Goal: Task Accomplishment & Management: Use online tool/utility

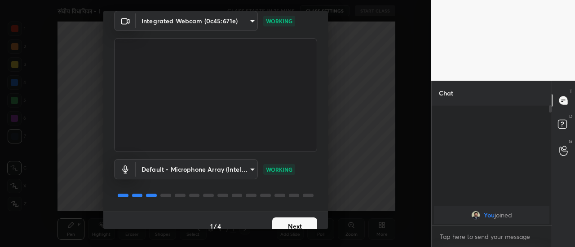
scroll to position [47, 0]
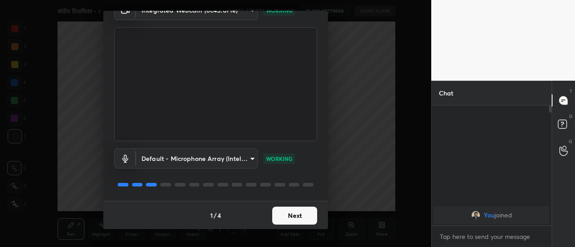
click at [308, 219] on button "Next" at bounding box center [294, 216] width 45 height 18
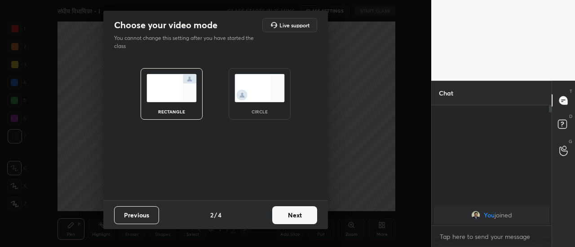
scroll to position [0, 0]
click at [298, 216] on button "Next" at bounding box center [294, 215] width 45 height 18
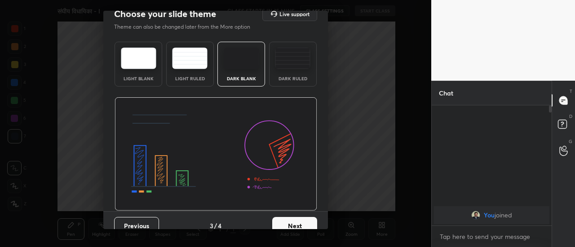
scroll to position [22, 0]
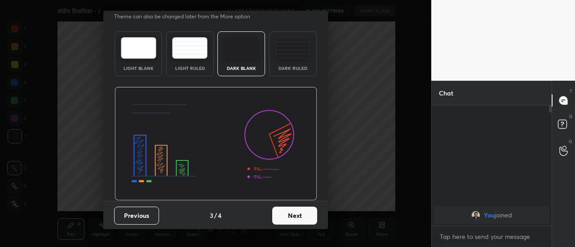
click at [307, 219] on button "Next" at bounding box center [294, 216] width 45 height 18
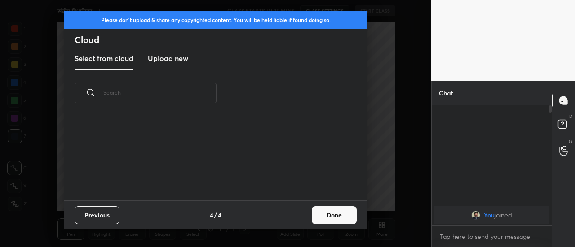
click at [330, 216] on button "Done" at bounding box center [334, 215] width 45 height 18
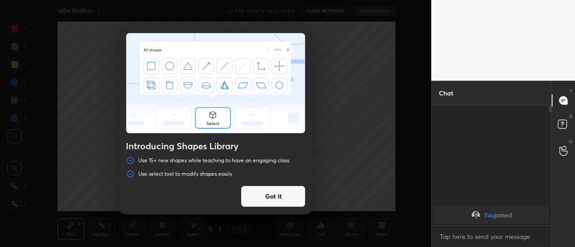
click at [292, 227] on div "Introducing Shapes Library Use 15+ new shapes while teaching to have an engagin…" at bounding box center [215, 123] width 431 height 247
click at [293, 199] on button "Got it" at bounding box center [273, 197] width 65 height 22
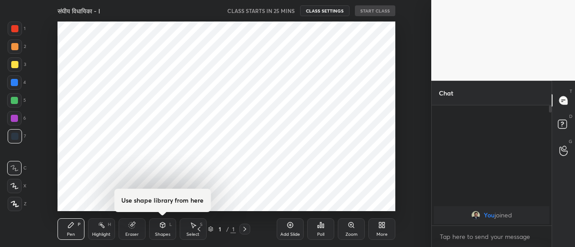
click at [295, 228] on div "Add Slide" at bounding box center [290, 230] width 27 height 22
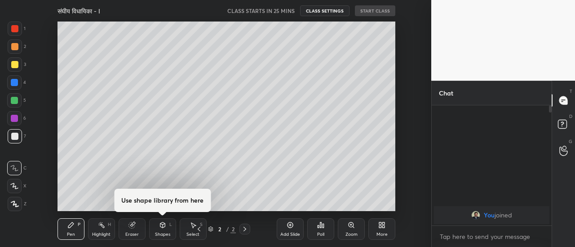
click at [294, 229] on div "Add Slide" at bounding box center [290, 230] width 27 height 22
click at [293, 229] on icon at bounding box center [289, 225] width 7 height 7
click at [293, 229] on div "Add Slide" at bounding box center [290, 230] width 27 height 22
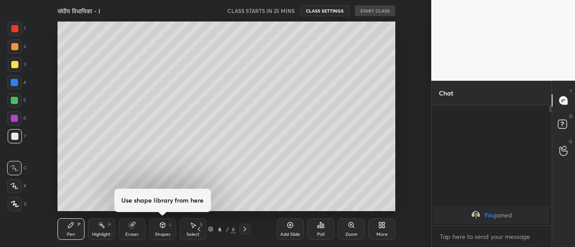
click at [293, 229] on div "Add Slide" at bounding box center [290, 230] width 27 height 22
click at [293, 229] on icon at bounding box center [289, 225] width 7 height 7
click at [293, 230] on div "Add Slide" at bounding box center [290, 230] width 27 height 22
click at [292, 229] on icon at bounding box center [289, 225] width 7 height 7
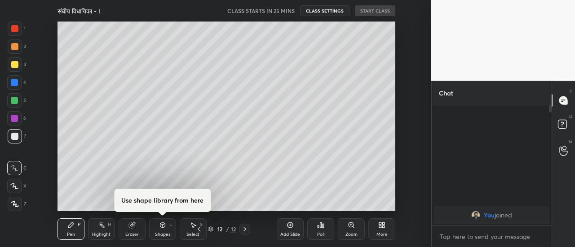
click at [293, 229] on div "Add Slide" at bounding box center [290, 230] width 27 height 22
click at [293, 229] on icon at bounding box center [289, 225] width 7 height 7
click at [293, 228] on icon at bounding box center [289, 225] width 7 height 7
click at [294, 229] on div "Add Slide" at bounding box center [290, 230] width 27 height 22
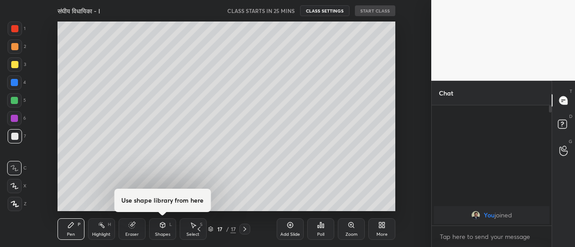
click at [293, 229] on icon at bounding box center [289, 225] width 7 height 7
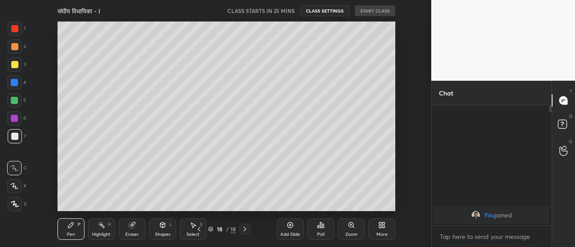
click at [294, 230] on div "Add Slide" at bounding box center [290, 230] width 27 height 22
click at [198, 230] on icon at bounding box center [198, 229] width 7 height 7
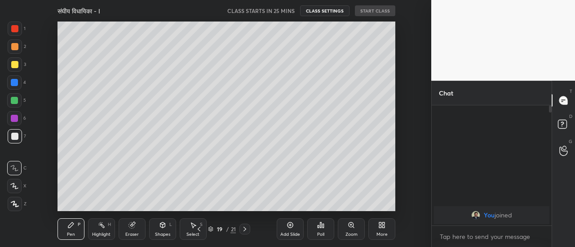
click at [198, 230] on icon at bounding box center [198, 229] width 7 height 7
click at [197, 230] on icon at bounding box center [198, 229] width 7 height 7
click at [198, 230] on icon at bounding box center [199, 229] width 3 height 4
click at [198, 230] on icon at bounding box center [198, 229] width 7 height 7
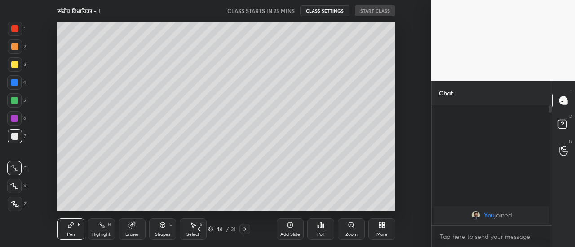
click at [198, 230] on icon at bounding box center [199, 229] width 3 height 4
click at [199, 231] on icon at bounding box center [199, 229] width 3 height 4
click at [199, 231] on icon at bounding box center [198, 229] width 7 height 7
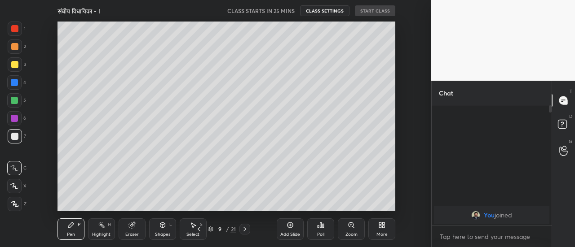
click at [199, 231] on icon at bounding box center [198, 229] width 7 height 7
click at [199, 231] on icon at bounding box center [199, 229] width 3 height 4
click at [199, 232] on icon at bounding box center [198, 229] width 7 height 7
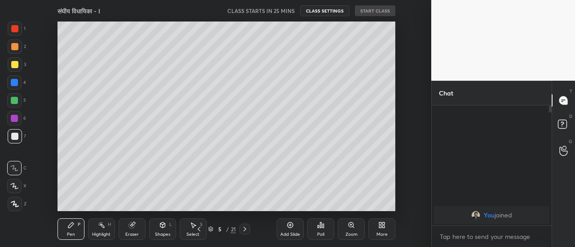
click at [198, 231] on icon at bounding box center [198, 229] width 7 height 7
click at [199, 232] on icon at bounding box center [198, 229] width 7 height 7
click at [18, 205] on icon at bounding box center [15, 204] width 8 height 6
click at [15, 66] on div at bounding box center [14, 64] width 7 height 7
click at [132, 233] on div "Eraser" at bounding box center [131, 235] width 13 height 4
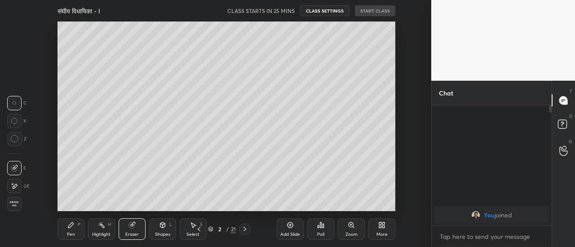
click at [16, 189] on icon at bounding box center [14, 187] width 7 height 8
click at [72, 228] on icon at bounding box center [70, 225] width 7 height 7
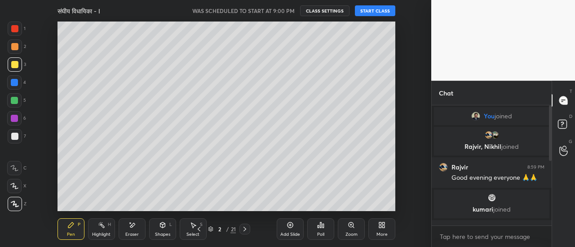
click at [376, 11] on button "START CLASS" at bounding box center [375, 10] width 40 height 11
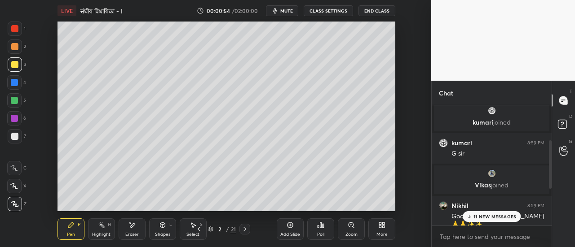
scroll to position [179, 0]
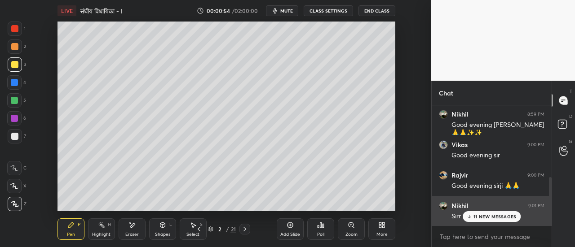
click at [480, 215] on p "11 NEW MESSAGES" at bounding box center [494, 216] width 43 height 5
click at [483, 217] on p "JUMP TO LATEST" at bounding box center [494, 216] width 39 height 5
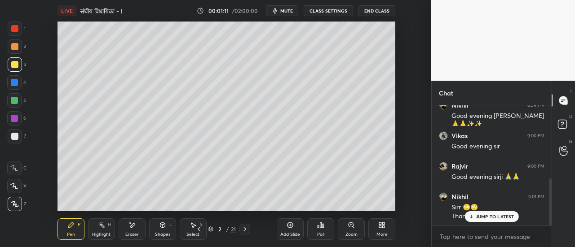
scroll to position [220, 0]
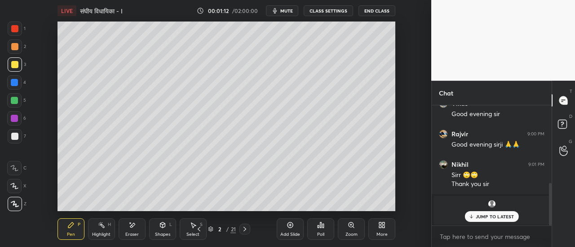
click at [483, 220] on p "JUMP TO LATEST" at bounding box center [494, 216] width 39 height 5
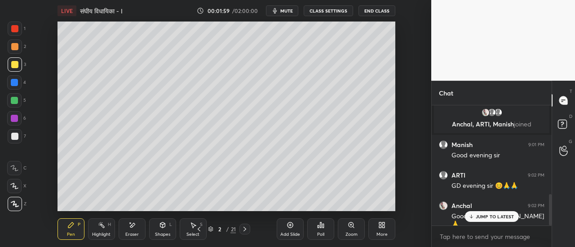
scroll to position [342, 0]
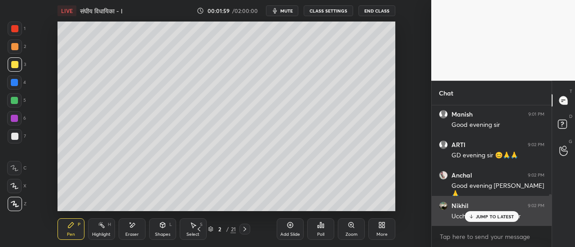
click at [485, 217] on p "JUMP TO LATEST" at bounding box center [494, 216] width 39 height 5
click at [486, 216] on p "JUMP TO LATEST" at bounding box center [494, 216] width 39 height 5
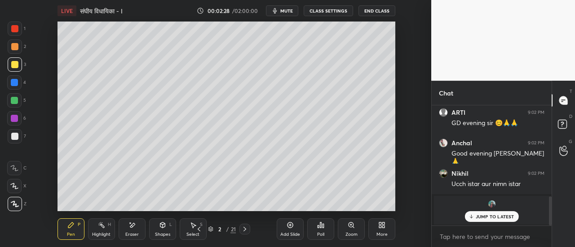
click at [490, 219] on p "JUMP TO LATEST" at bounding box center [494, 216] width 39 height 5
click at [490, 206] on img "grid" at bounding box center [491, 204] width 9 height 9
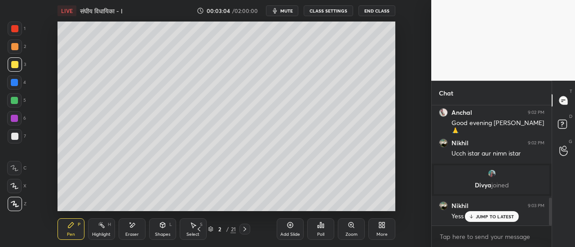
scroll to position [428, 0]
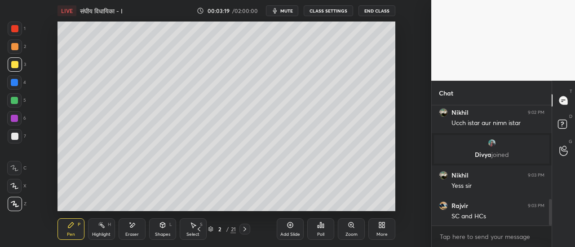
click at [18, 137] on div at bounding box center [14, 136] width 7 height 7
click at [17, 66] on div at bounding box center [14, 64] width 7 height 7
click at [17, 138] on div at bounding box center [14, 136] width 7 height 7
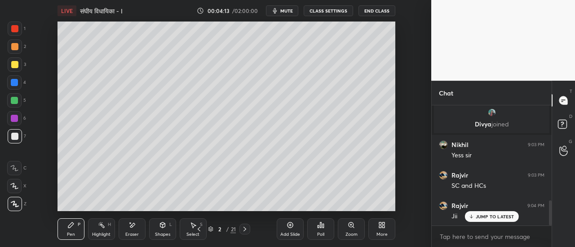
scroll to position [489, 0]
click at [15, 49] on div at bounding box center [14, 46] width 7 height 7
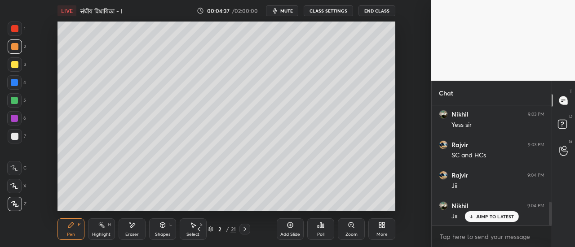
click at [17, 119] on div at bounding box center [14, 118] width 7 height 7
click at [15, 49] on div at bounding box center [14, 46] width 7 height 7
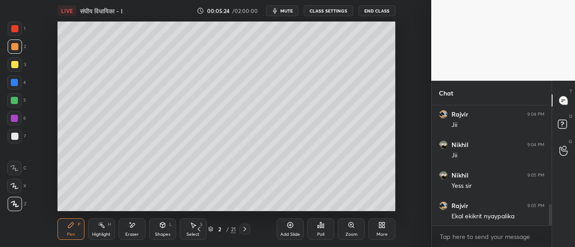
click at [15, 66] on div at bounding box center [14, 64] width 7 height 7
click at [17, 139] on div at bounding box center [14, 136] width 7 height 7
click at [244, 229] on icon at bounding box center [244, 229] width 7 height 7
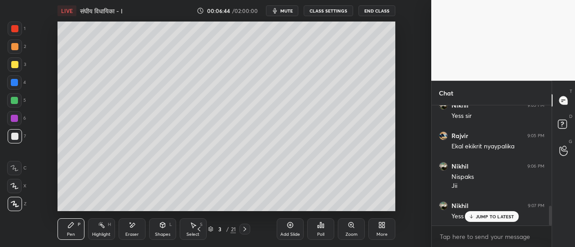
scroll to position [659, 0]
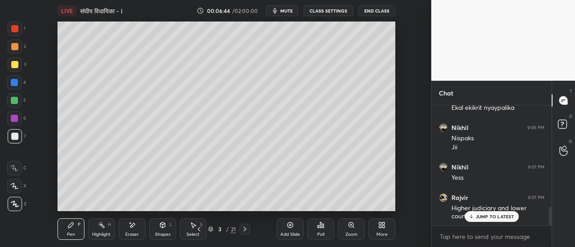
click at [18, 63] on div at bounding box center [14, 64] width 7 height 7
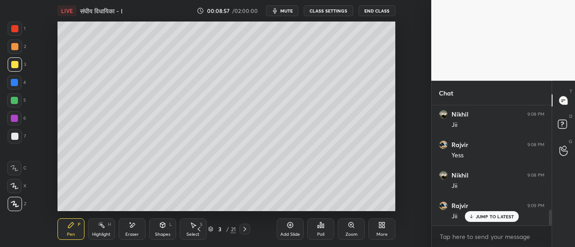
scroll to position [813, 0]
click at [490, 217] on p "JUMP TO LATEST" at bounding box center [494, 216] width 39 height 5
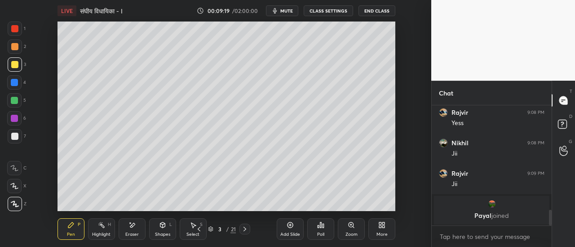
scroll to position [844, 0]
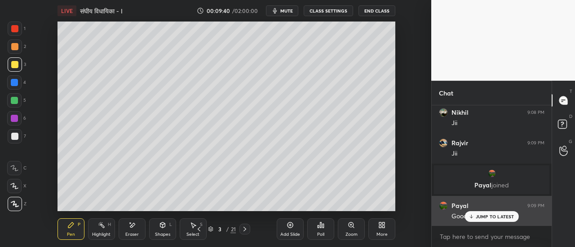
click at [494, 216] on p "JUMP TO LATEST" at bounding box center [494, 216] width 39 height 5
click at [443, 206] on img "grid" at bounding box center [443, 206] width 9 height 9
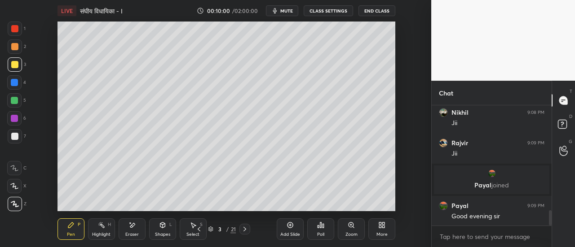
click at [245, 230] on icon at bounding box center [244, 229] width 3 height 4
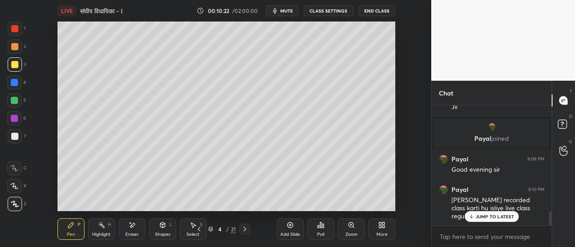
click at [479, 218] on p "JUMP TO LATEST" at bounding box center [494, 216] width 39 height 5
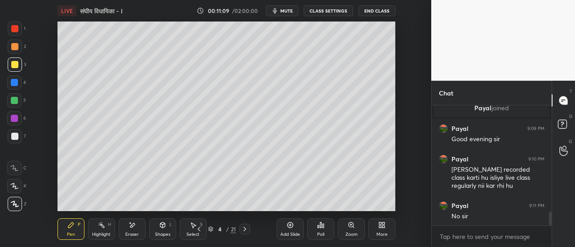
click at [134, 231] on div "Eraser" at bounding box center [132, 230] width 27 height 22
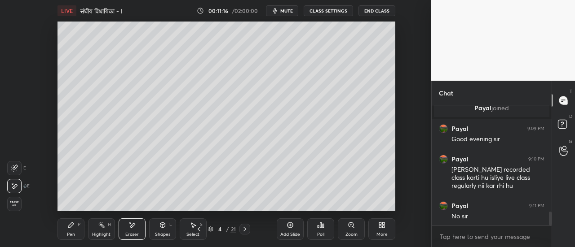
click at [69, 232] on div "Pen P" at bounding box center [70, 230] width 27 height 22
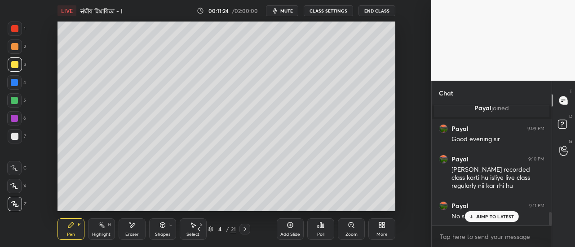
scroll to position [952, 0]
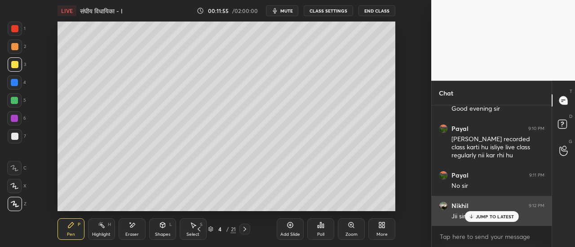
click at [483, 215] on p "JUMP TO LATEST" at bounding box center [494, 216] width 39 height 5
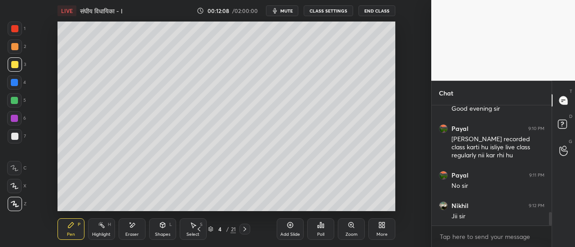
click at [18, 137] on div at bounding box center [15, 136] width 14 height 14
click at [14, 50] on div at bounding box center [14, 46] width 7 height 7
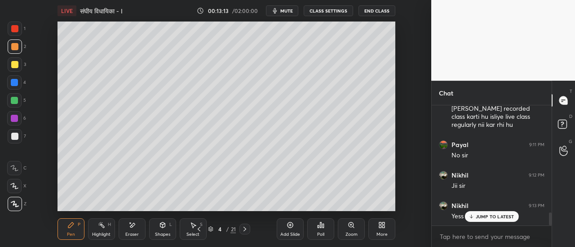
click at [14, 138] on div at bounding box center [14, 136] width 7 height 7
click at [18, 101] on div at bounding box center [14, 100] width 7 height 7
click at [14, 82] on div at bounding box center [14, 82] width 7 height 7
click at [15, 123] on div at bounding box center [14, 118] width 14 height 14
click at [243, 229] on icon at bounding box center [244, 229] width 7 height 7
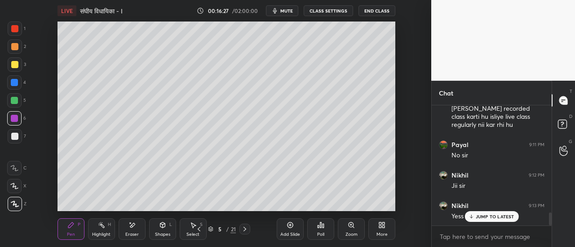
click at [17, 66] on div at bounding box center [14, 64] width 7 height 7
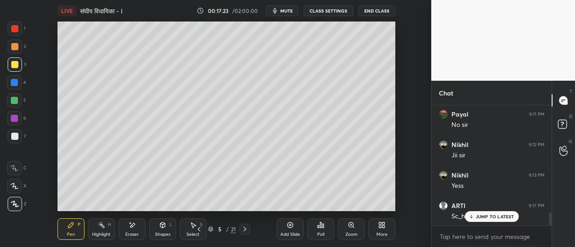
click at [16, 47] on div at bounding box center [14, 46] width 7 height 7
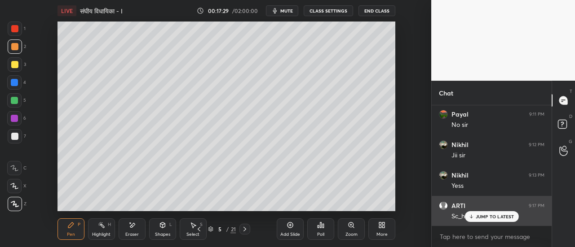
click at [493, 218] on p "JUMP TO LATEST" at bounding box center [494, 216] width 39 height 5
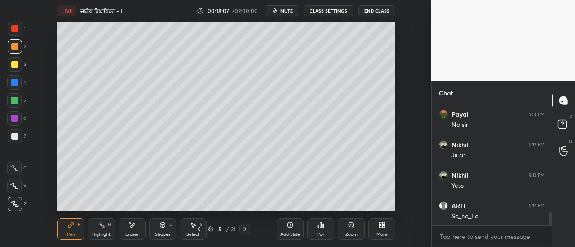
scroll to position [1092, 0]
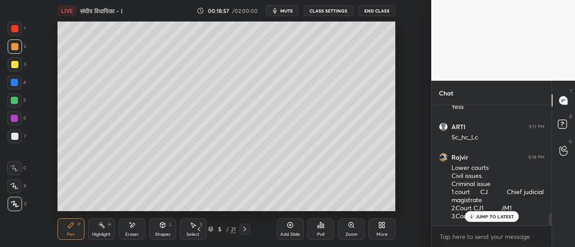
click at [15, 189] on icon at bounding box center [14, 186] width 7 height 5
click at [16, 66] on div at bounding box center [14, 64] width 7 height 7
click at [317, 206] on div "Poll" at bounding box center [320, 229] width 27 height 50
click at [16, 28] on div at bounding box center [14, 28] width 7 height 7
click at [55, 168] on div "Setting up your live class Poll for secs No correct answer Start poll" at bounding box center [226, 117] width 395 height 190
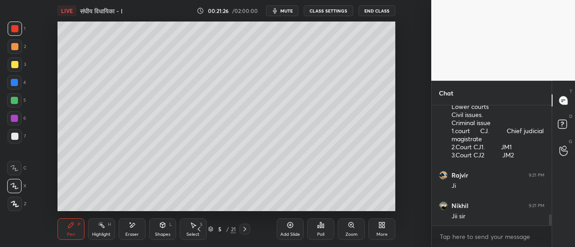
scroll to position [1183, 0]
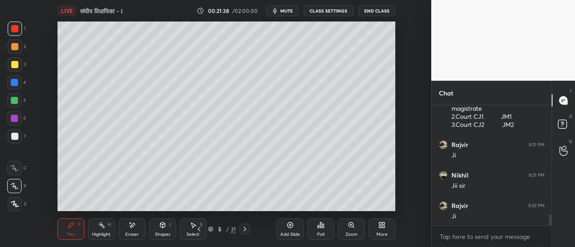
click at [18, 203] on icon at bounding box center [15, 204] width 8 height 6
click at [16, 138] on div at bounding box center [14, 136] width 7 height 7
click at [245, 230] on icon at bounding box center [244, 229] width 3 height 4
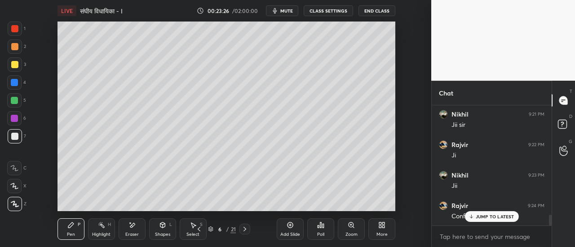
scroll to position [1253, 0]
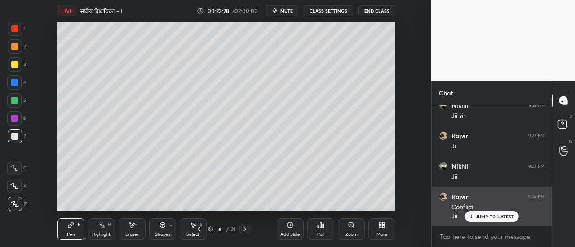
click at [481, 213] on div "JUMP TO LATEST" at bounding box center [491, 216] width 54 height 11
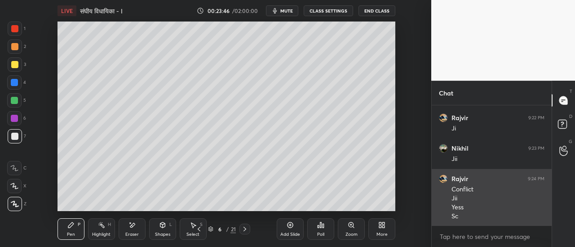
scroll to position [1302, 0]
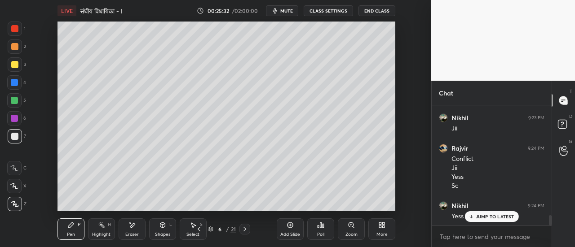
click at [15, 68] on div at bounding box center [14, 64] width 7 height 7
click at [133, 230] on div "Eraser" at bounding box center [132, 230] width 27 height 22
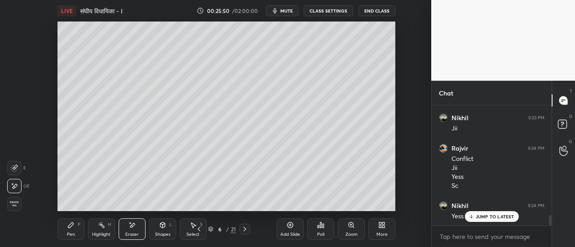
click at [70, 229] on div "Pen P" at bounding box center [70, 230] width 27 height 22
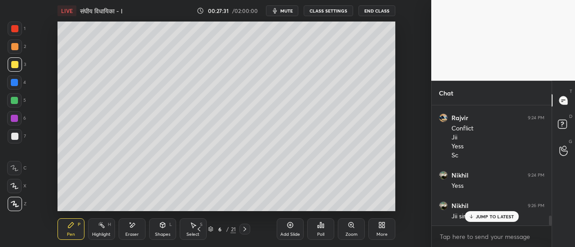
scroll to position [1363, 0]
click at [16, 138] on div at bounding box center [14, 136] width 7 height 7
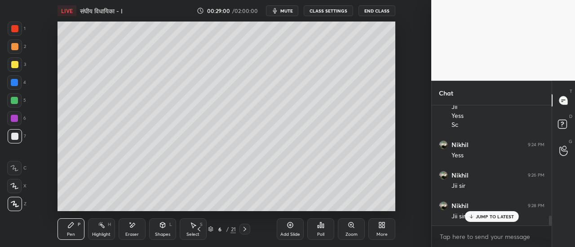
click at [16, 65] on div at bounding box center [14, 64] width 7 height 7
click at [16, 103] on div at bounding box center [14, 100] width 7 height 7
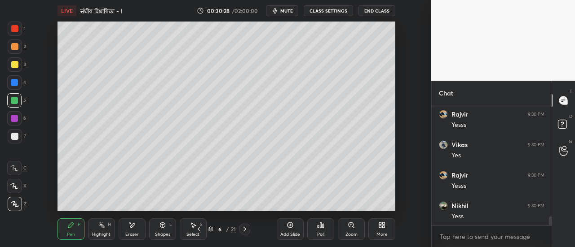
scroll to position [1546, 0]
click at [17, 136] on div at bounding box center [14, 136] width 7 height 7
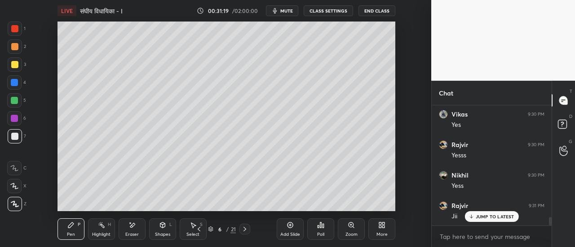
click at [16, 102] on div at bounding box center [14, 100] width 7 height 7
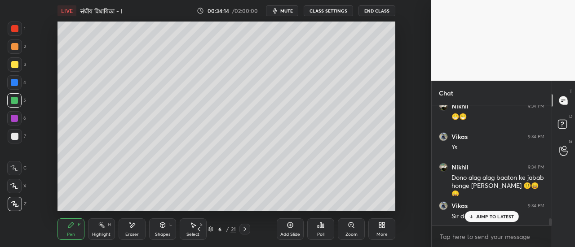
scroll to position [1877, 0]
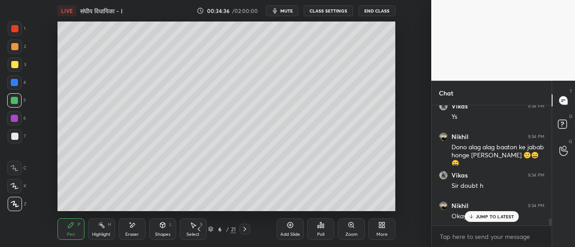
click at [244, 229] on icon at bounding box center [244, 229] width 7 height 7
click at [16, 68] on div at bounding box center [14, 64] width 7 height 7
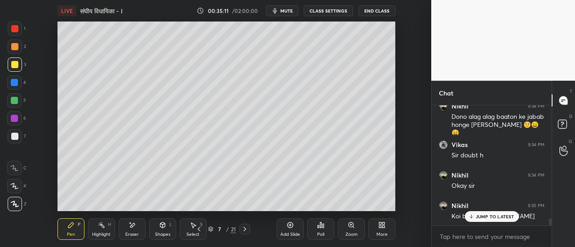
scroll to position [1938, 0]
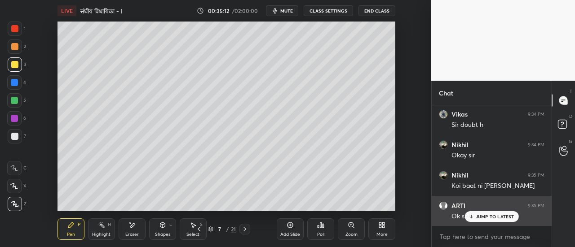
click at [479, 216] on p "JUMP TO LATEST" at bounding box center [494, 216] width 39 height 5
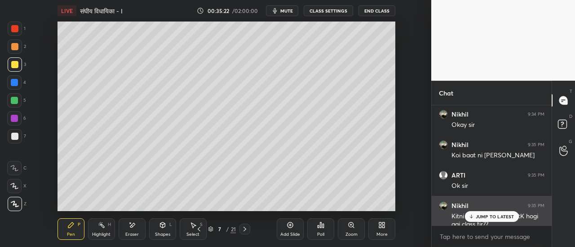
click at [477, 220] on div "JUMP TO LATEST" at bounding box center [491, 216] width 54 height 11
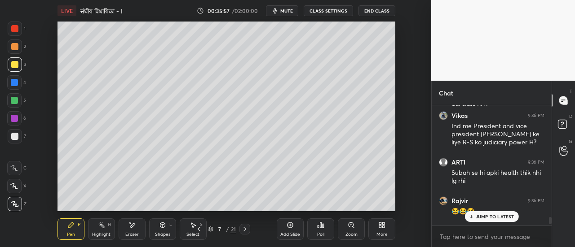
scroll to position [2115, 0]
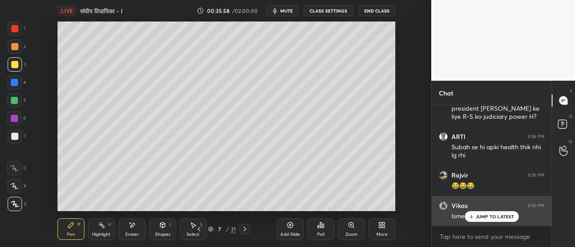
click at [485, 218] on p "JUMP TO LATEST" at bounding box center [494, 216] width 39 height 5
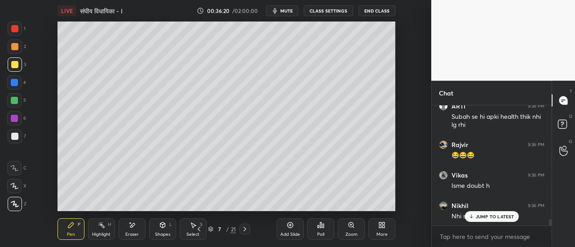
scroll to position [2184, 0]
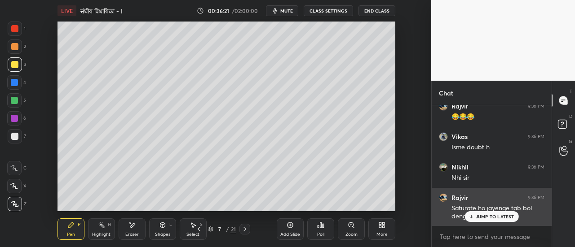
click at [481, 215] on p "JUMP TO LATEST" at bounding box center [494, 216] width 39 height 5
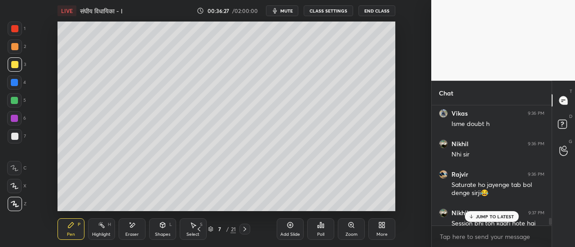
scroll to position [2215, 0]
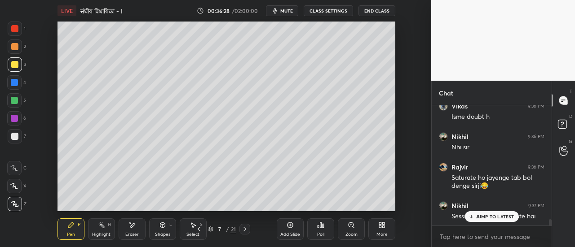
click at [491, 216] on p "JUMP TO LATEST" at bounding box center [494, 216] width 39 height 5
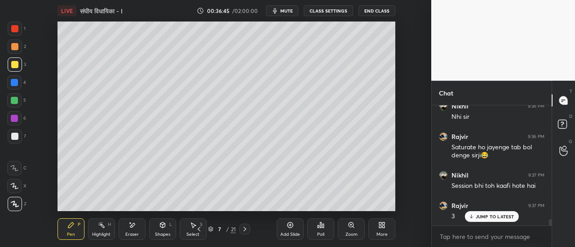
scroll to position [2276, 0]
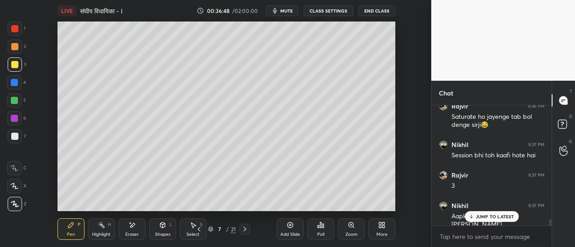
click at [483, 217] on p "JUMP TO LATEST" at bounding box center [494, 216] width 39 height 5
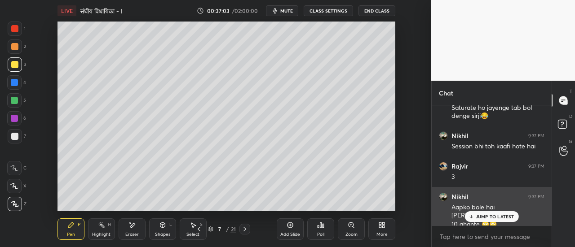
click at [480, 216] on p "JUMP TO LATEST" at bounding box center [494, 216] width 39 height 5
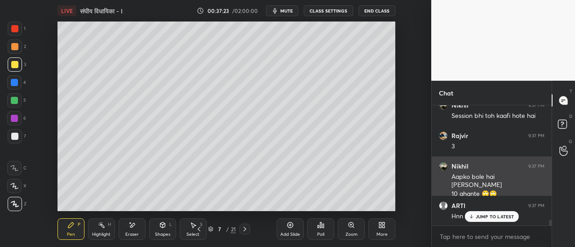
scroll to position [2346, 0]
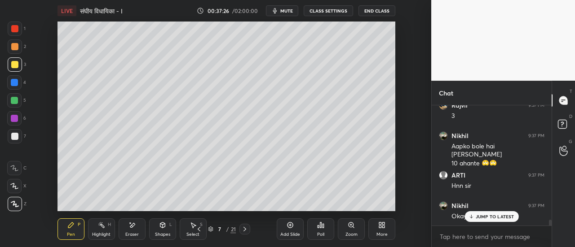
click at [486, 215] on p "JUMP TO LATEST" at bounding box center [494, 216] width 39 height 5
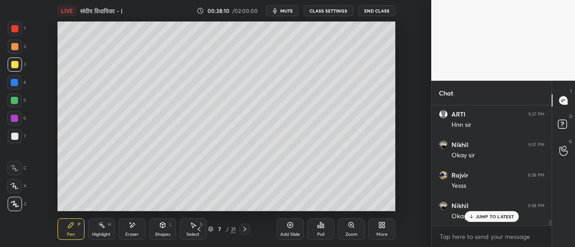
scroll to position [2446, 0]
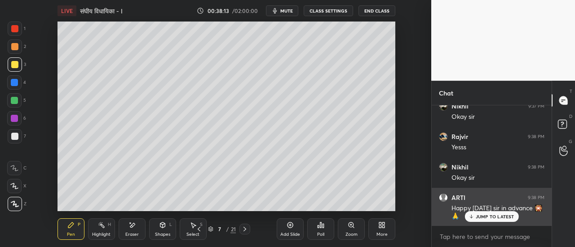
click at [487, 217] on p "JUMP TO LATEST" at bounding box center [494, 216] width 39 height 5
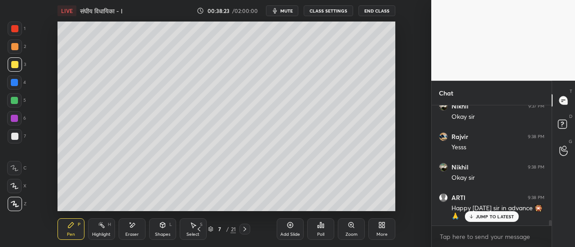
scroll to position [2476, 0]
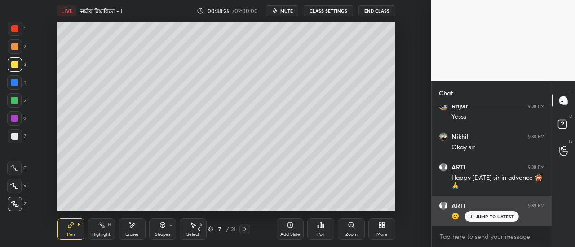
click at [480, 216] on p "JUMP TO LATEST" at bounding box center [494, 216] width 39 height 5
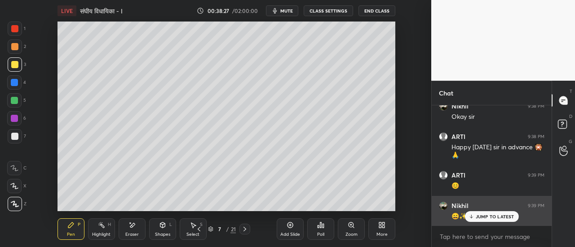
click at [478, 217] on p "JUMP TO LATEST" at bounding box center [494, 216] width 39 height 5
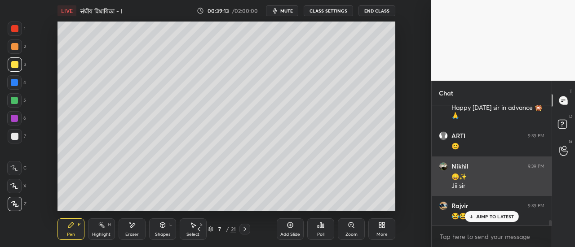
scroll to position [2593, 0]
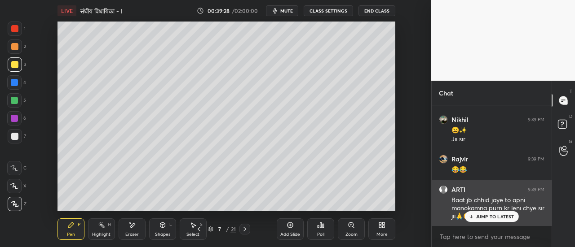
click at [488, 215] on p "JUMP TO LATEST" at bounding box center [494, 216] width 39 height 5
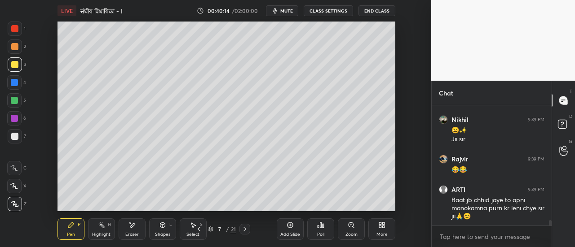
click at [18, 139] on div at bounding box center [14, 136] width 7 height 7
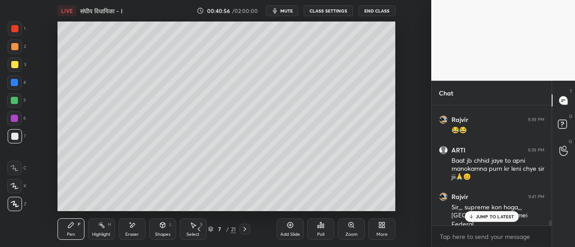
scroll to position [2663, 0]
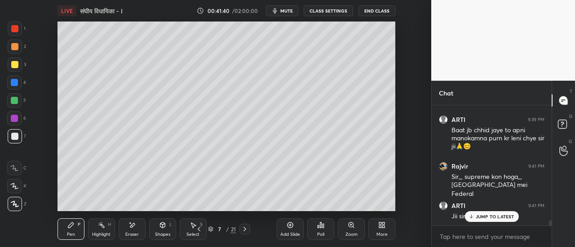
click at [15, 33] on div at bounding box center [15, 29] width 14 height 14
click at [13, 102] on div at bounding box center [14, 100] width 7 height 7
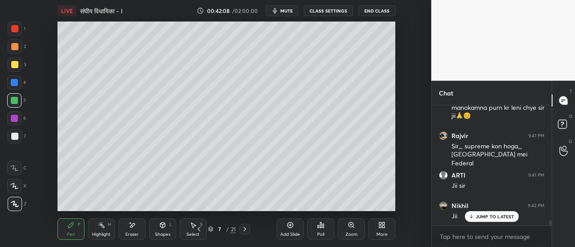
scroll to position [2724, 0]
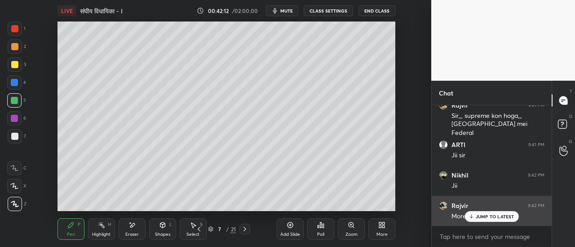
click at [482, 220] on p "JUMP TO LATEST" at bounding box center [494, 216] width 39 height 5
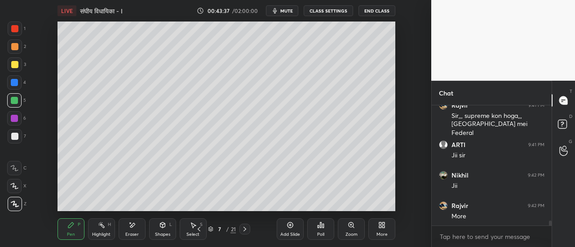
scroll to position [2754, 0]
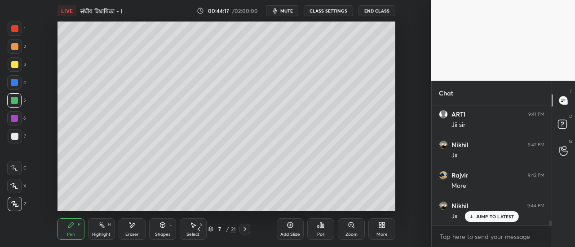
click at [198, 230] on icon at bounding box center [199, 229] width 3 height 4
click at [200, 228] on icon at bounding box center [198, 229] width 7 height 7
click at [198, 228] on icon at bounding box center [198, 229] width 7 height 7
click at [200, 229] on icon at bounding box center [198, 229] width 7 height 7
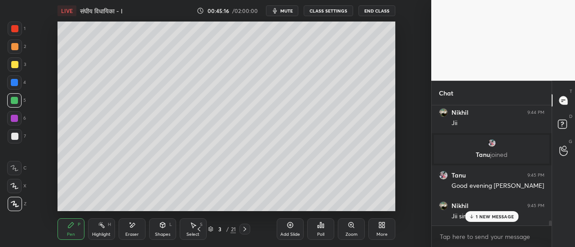
scroll to position [2878, 0]
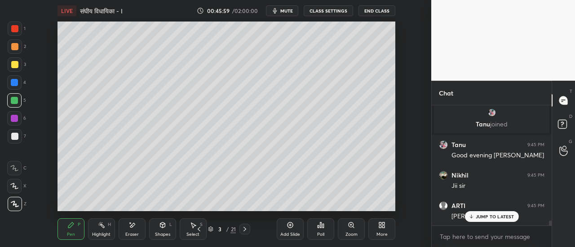
click at [289, 12] on span "mute" at bounding box center [286, 11] width 13 height 6
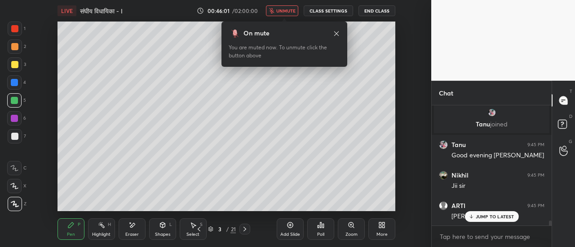
scroll to position [2909, 0]
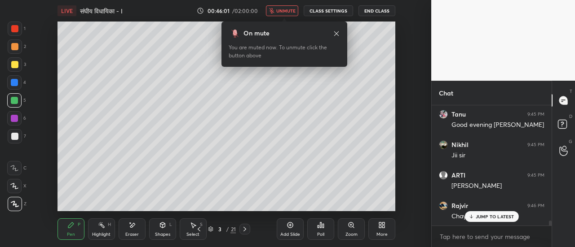
click at [289, 12] on span "unmute" at bounding box center [285, 11] width 19 height 6
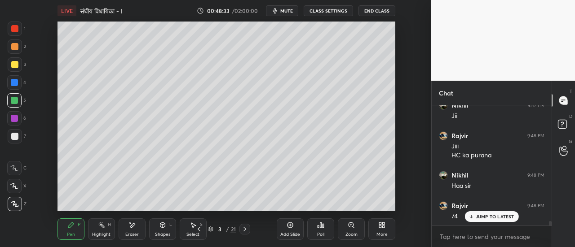
scroll to position [3171, 0]
click at [286, 14] on button "mute" at bounding box center [282, 10] width 32 height 11
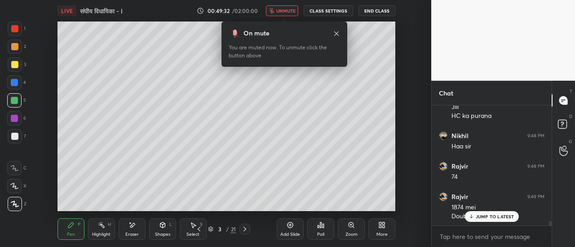
scroll to position [3219, 0]
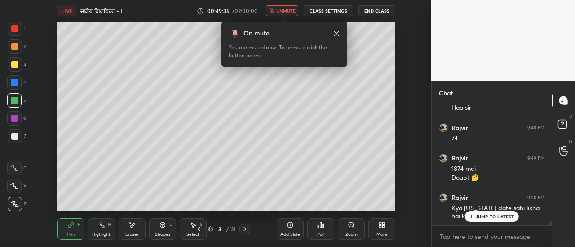
click at [478, 216] on p "JUMP TO LATEST" at bounding box center [494, 216] width 39 height 5
click at [286, 12] on span "unmute" at bounding box center [285, 11] width 19 height 6
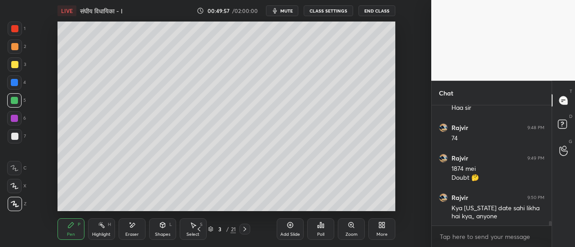
click at [15, 48] on div at bounding box center [14, 46] width 7 height 7
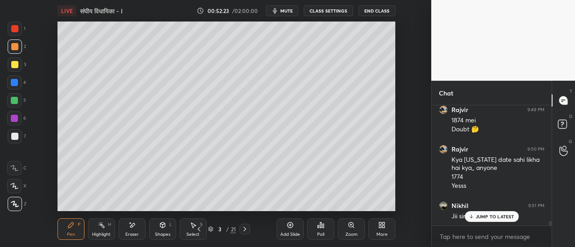
scroll to position [3298, 0]
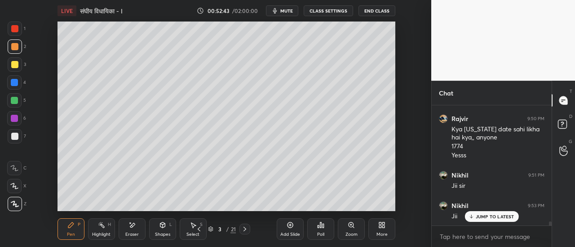
click at [245, 230] on icon at bounding box center [244, 229] width 3 height 4
click at [243, 231] on icon at bounding box center [244, 229] width 7 height 7
click at [16, 139] on div at bounding box center [14, 136] width 7 height 7
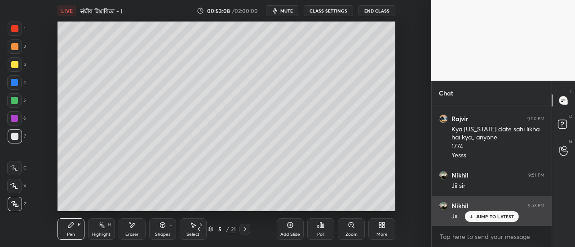
click at [482, 215] on p "JUMP TO LATEST" at bounding box center [494, 216] width 39 height 5
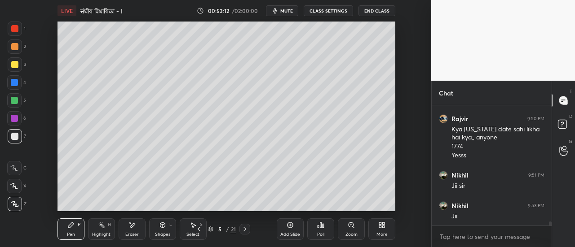
click at [16, 28] on div at bounding box center [14, 28] width 7 height 7
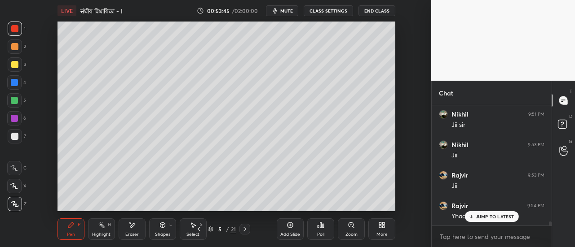
scroll to position [3389, 0]
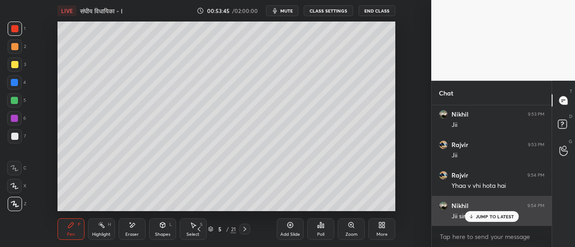
click at [490, 215] on p "JUMP TO LATEST" at bounding box center [494, 216] width 39 height 5
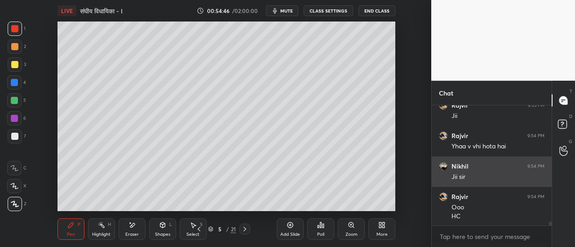
scroll to position [3467, 0]
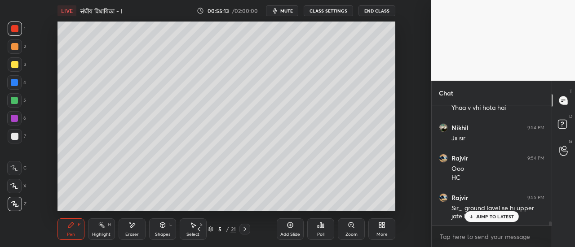
click at [14, 67] on div at bounding box center [14, 64] width 7 height 7
click at [14, 46] on div at bounding box center [14, 46] width 7 height 7
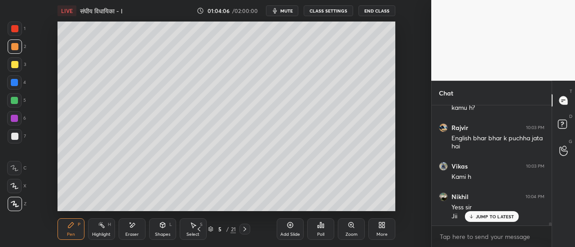
scroll to position [4207, 0]
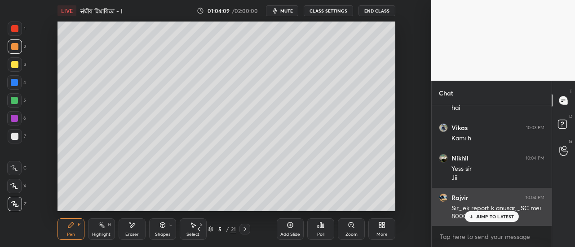
click at [483, 219] on p "JUMP TO LATEST" at bounding box center [494, 216] width 39 height 5
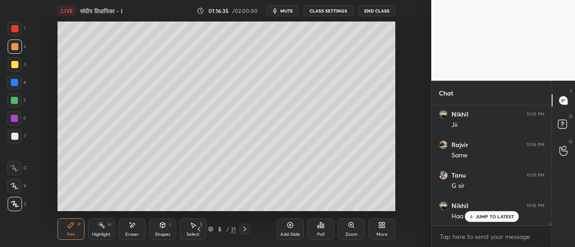
scroll to position [5159, 0]
click at [244, 230] on icon at bounding box center [244, 229] width 7 height 7
click at [244, 231] on icon at bounding box center [244, 229] width 3 height 4
click at [245, 229] on icon at bounding box center [244, 229] width 3 height 4
click at [16, 66] on div at bounding box center [14, 64] width 7 height 7
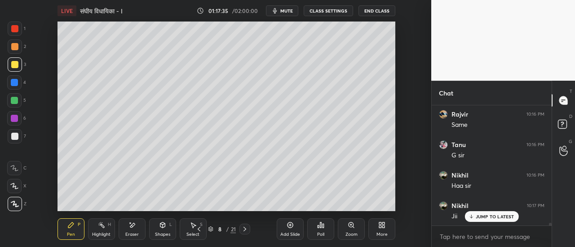
click at [18, 48] on div at bounding box center [15, 47] width 14 height 14
click at [299, 206] on div "Add Slide Poll Zoom More" at bounding box center [336, 229] width 119 height 50
click at [15, 139] on div at bounding box center [14, 136] width 7 height 7
click at [245, 229] on icon at bounding box center [244, 229] width 7 height 7
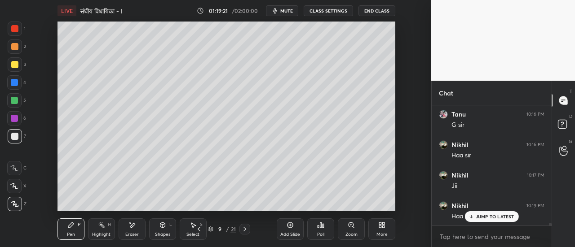
click at [136, 229] on div "Eraser" at bounding box center [132, 230] width 27 height 22
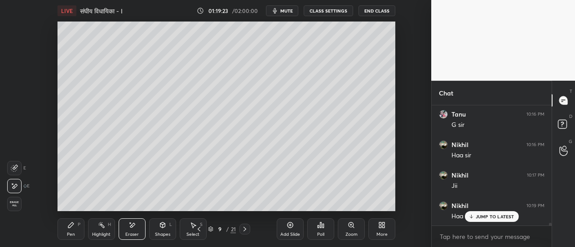
click at [71, 235] on div "Pen" at bounding box center [71, 235] width 8 height 4
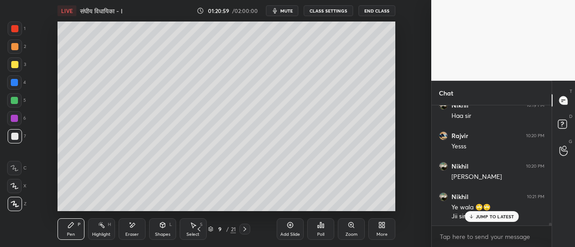
scroll to position [5320, 0]
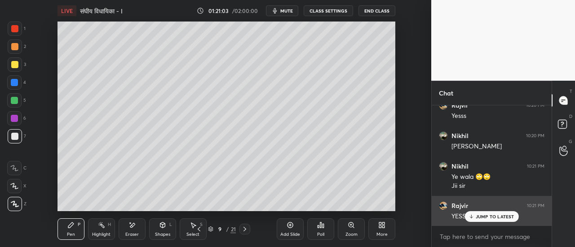
click at [481, 219] on p "JUMP TO LATEST" at bounding box center [494, 216] width 39 height 5
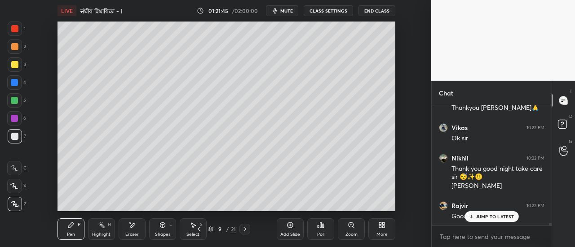
scroll to position [5529, 0]
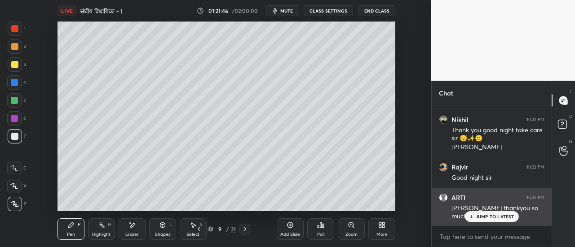
click at [480, 217] on p "JUMP TO LATEST" at bounding box center [494, 216] width 39 height 5
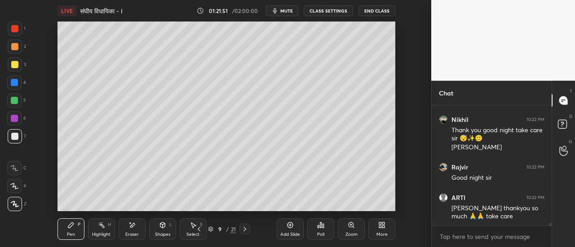
click at [377, 13] on button "End Class" at bounding box center [376, 10] width 37 height 11
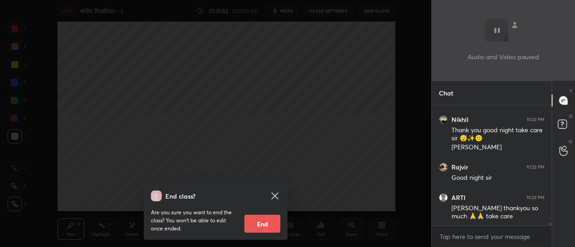
scroll to position [5559, 0]
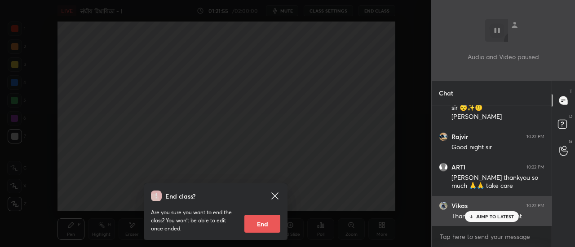
click at [492, 216] on p "JUMP TO LATEST" at bounding box center [494, 216] width 39 height 5
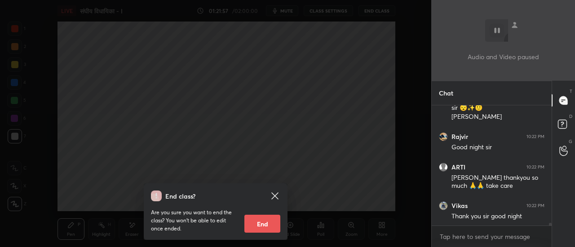
click at [270, 225] on button "End" at bounding box center [262, 224] width 36 height 18
type textarea "x"
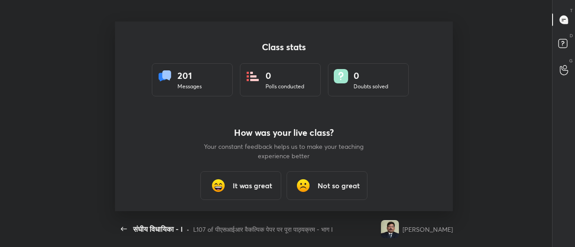
scroll to position [190, 567]
click at [252, 188] on h3 "It was great" at bounding box center [253, 185] width 40 height 11
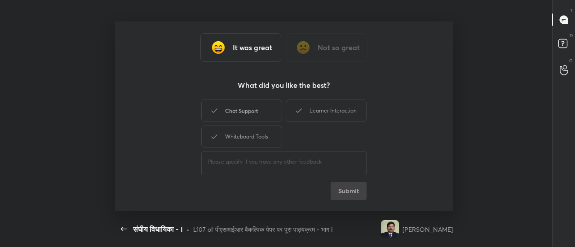
click at [250, 115] on div "Chat Support" at bounding box center [241, 111] width 81 height 22
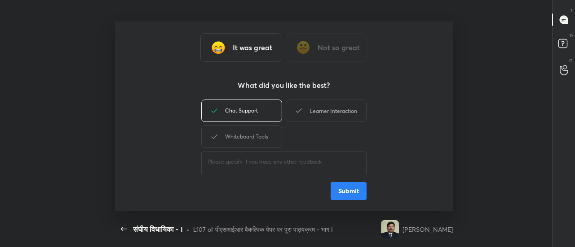
click at [332, 114] on div "Learner Interaction" at bounding box center [326, 111] width 81 height 22
click at [258, 143] on div "Whiteboard Tools" at bounding box center [241, 137] width 81 height 22
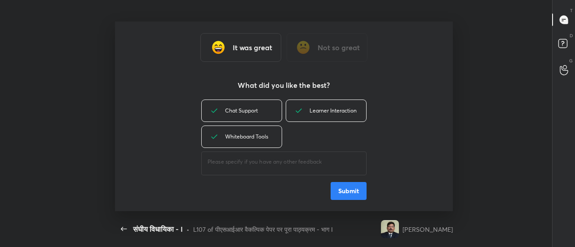
click at [351, 195] on button "Submit" at bounding box center [348, 191] width 36 height 18
